Goal: Task Accomplishment & Management: Manage account settings

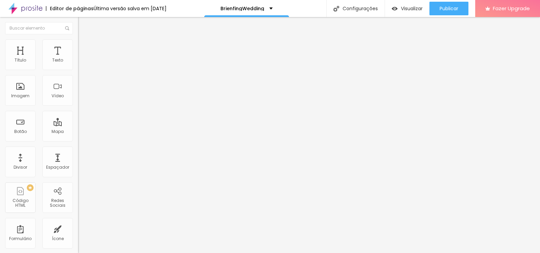
click at [78, 63] on div "Formulário Wedding Brienfig" at bounding box center [117, 63] width 78 height 20
click at [78, 69] on img at bounding box center [80, 71] width 4 height 4
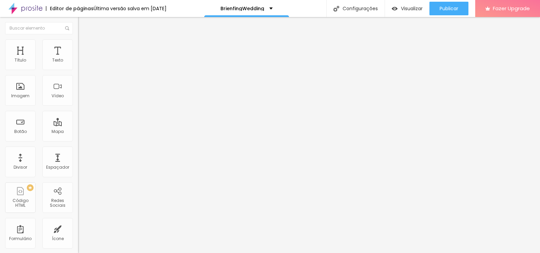
type input "x"
type input "[EMAIL_ADDRESS][DOMAIN_NAME]"
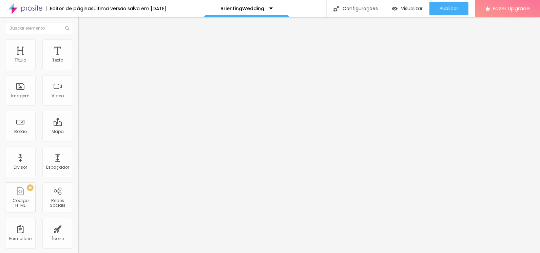
type input "[EMAIL_ADDRESS][DOMAIN_NAME]"
click at [78, 69] on img at bounding box center [80, 71] width 4 height 4
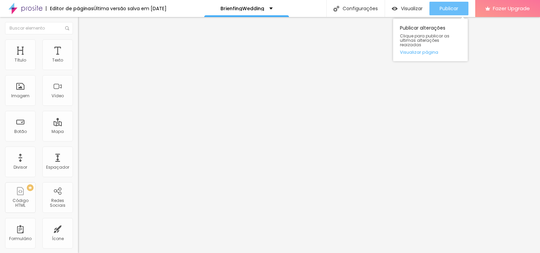
click at [445, 6] on span "Publicar" at bounding box center [449, 8] width 19 height 5
